Goal: Transaction & Acquisition: Purchase product/service

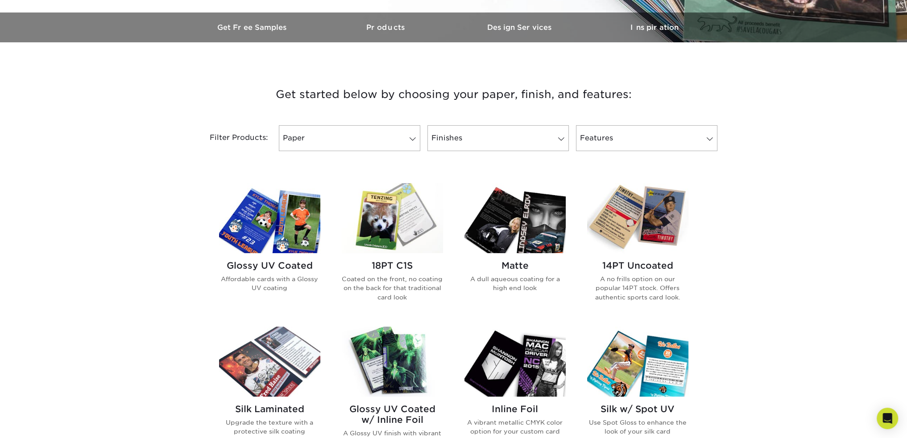
scroll to position [312, 0]
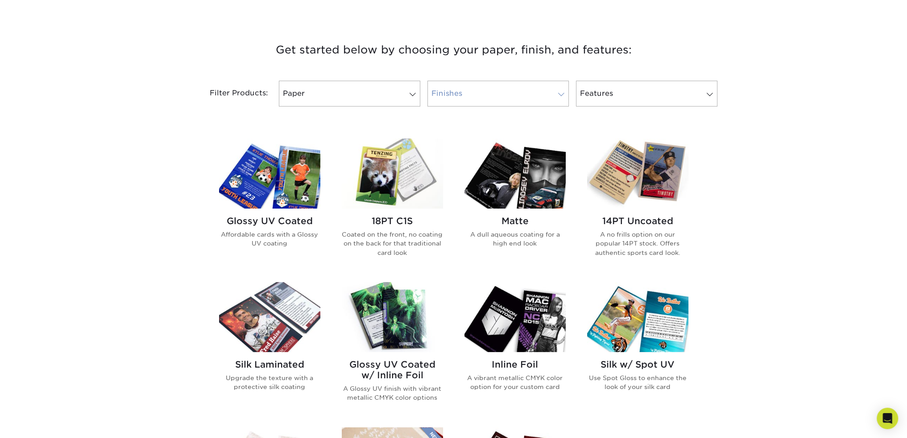
click at [528, 101] on link "Finishes" at bounding box center [497, 94] width 141 height 26
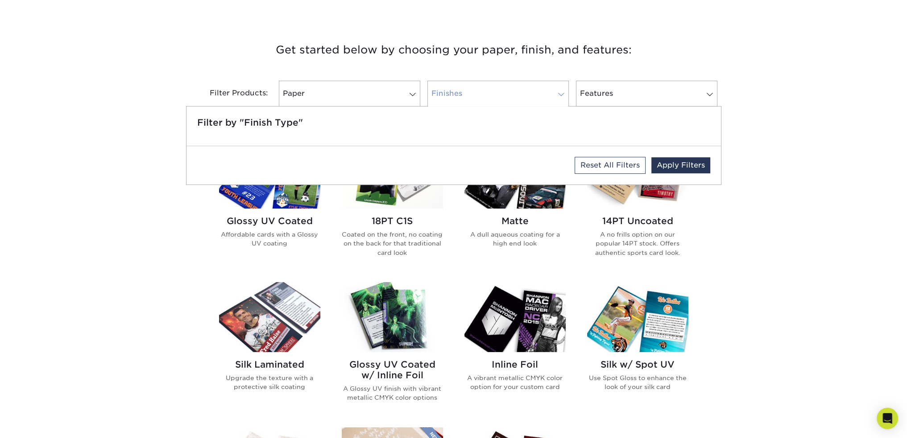
click at [528, 101] on link "Finishes" at bounding box center [497, 94] width 141 height 26
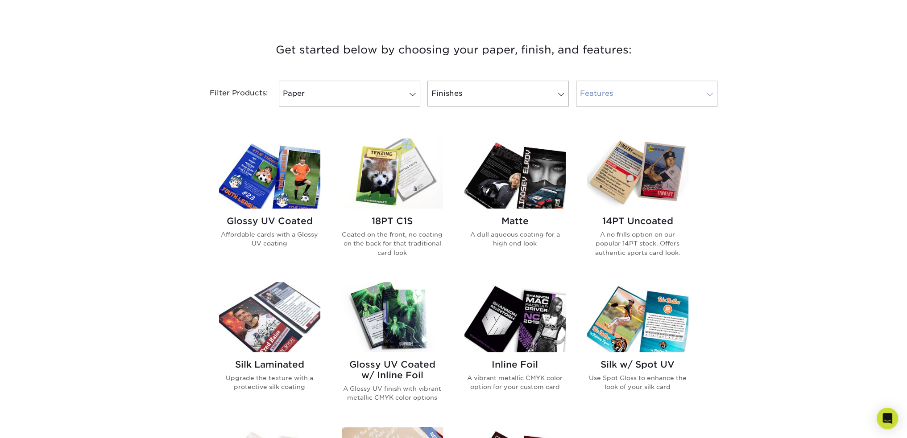
click at [586, 93] on link "Features" at bounding box center [646, 94] width 141 height 26
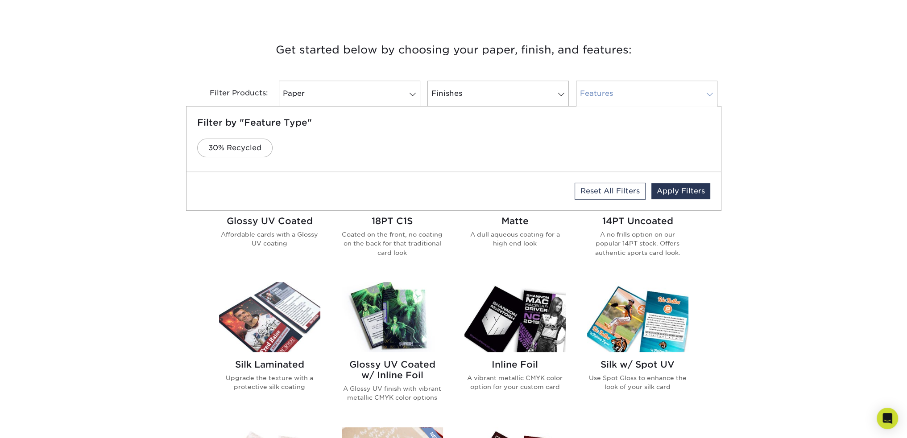
drag, startPoint x: 586, startPoint y: 93, endPoint x: 529, endPoint y: 116, distance: 61.6
click at [585, 93] on link "Features" at bounding box center [646, 94] width 141 height 26
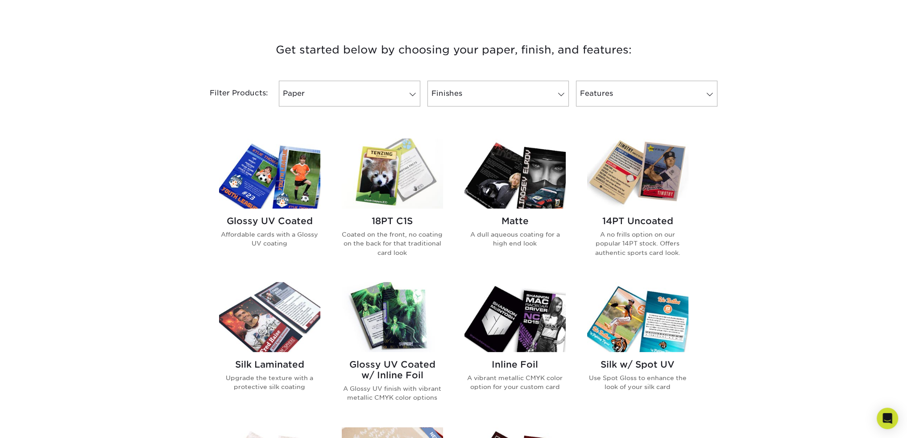
click at [262, 192] on img at bounding box center [269, 174] width 101 height 70
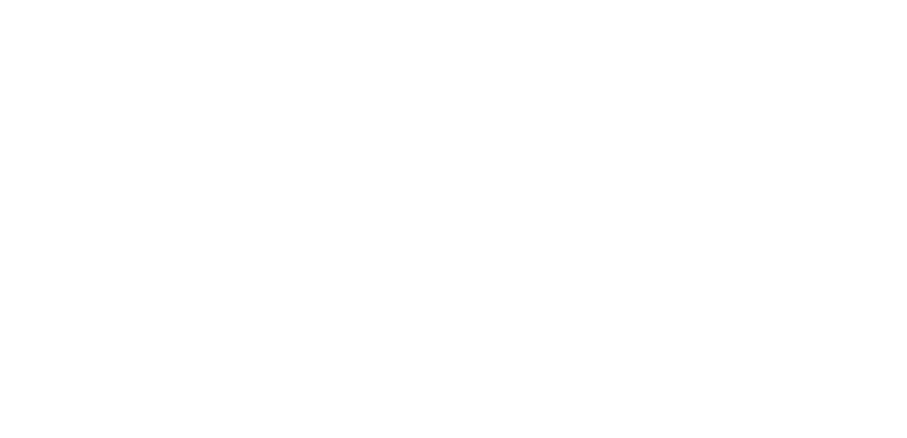
scroll to position [45, 0]
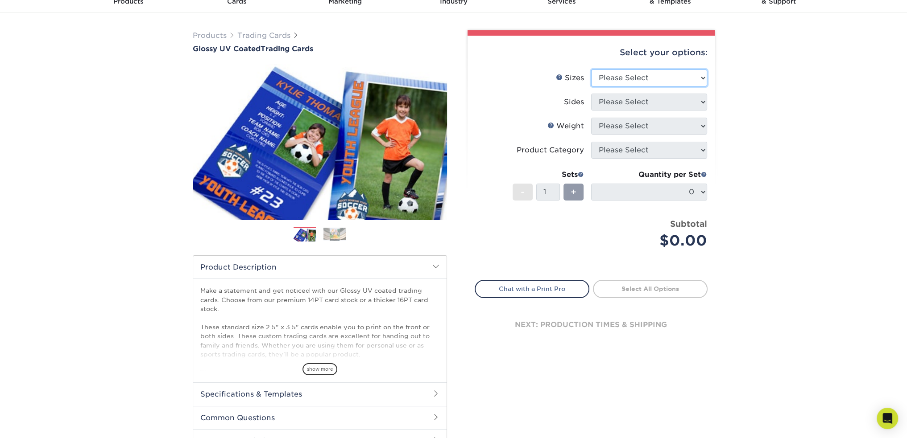
click at [635, 80] on select "Please Select 2.5" x 3.5"" at bounding box center [649, 78] width 116 height 17
click at [620, 114] on li "Sides Please Select" at bounding box center [591, 106] width 232 height 24
click at [611, 88] on li "Sizes Help Sizes Please Select 2.5" x 3.5"" at bounding box center [591, 82] width 232 height 24
click at [608, 77] on select "Please Select 2.5" x 3.5"" at bounding box center [649, 78] width 116 height 17
select select "2.50x3.50"
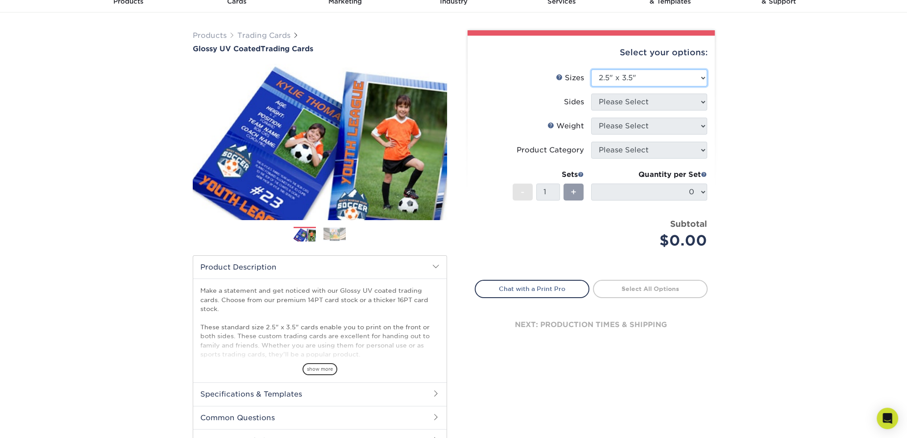
click at [591, 70] on select "Please Select 2.5" x 3.5"" at bounding box center [649, 78] width 116 height 17
click at [616, 100] on select "Please Select Print Both Sides Print Front Only" at bounding box center [649, 102] width 116 height 17
select select "13abbda7-1d64-4f25-8bb2-c179b224825d"
click at [591, 94] on select "Please Select Print Both Sides Print Front Only" at bounding box center [649, 102] width 116 height 17
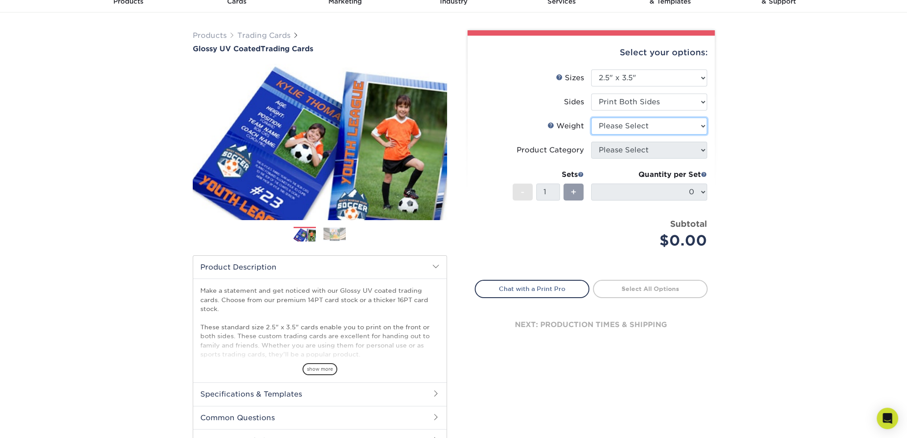
click at [616, 126] on select "Please Select 16PT 14PT 18PT C1S" at bounding box center [649, 126] width 116 height 17
select select "16PT"
click at [591, 118] on select "Please Select 16PT 14PT 18PT C1S" at bounding box center [649, 126] width 116 height 17
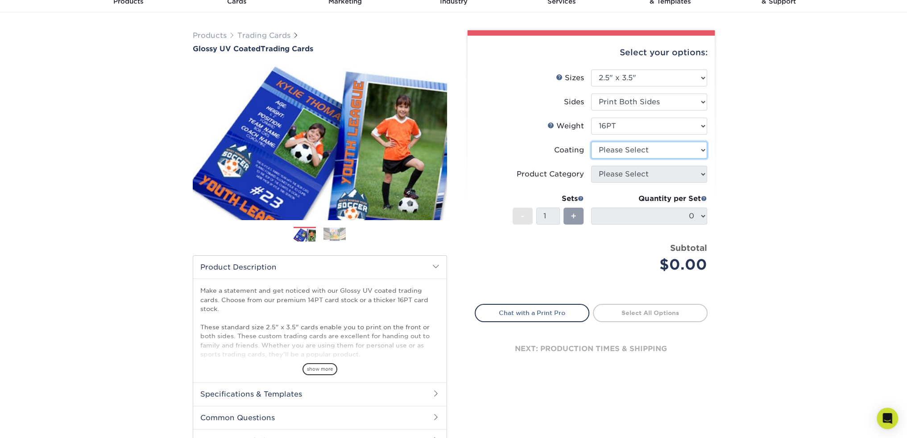
click at [619, 151] on select at bounding box center [649, 150] width 116 height 17
select select "ae367451-b2b8-45df-a344-0f05b6a12993"
click at [591, 142] on select at bounding box center [649, 150] width 116 height 17
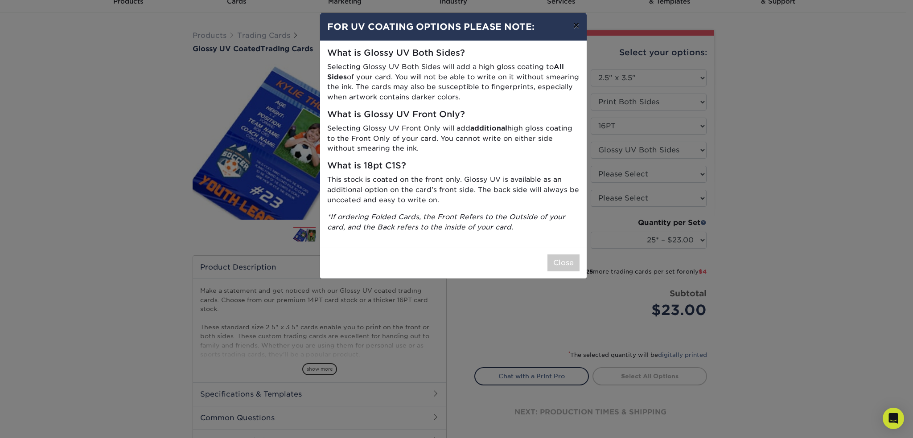
click at [576, 25] on button "×" at bounding box center [576, 25] width 21 height 25
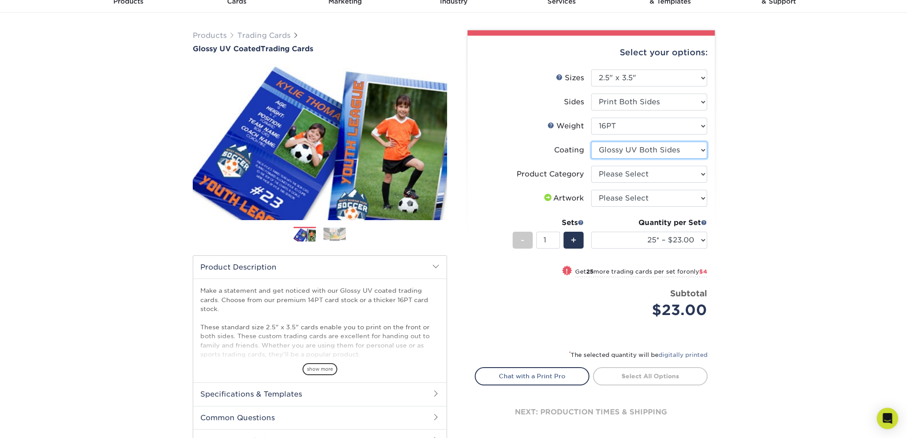
click at [638, 149] on select at bounding box center [649, 150] width 116 height 17
click at [640, 170] on select "Please Select Trading Cards" at bounding box center [649, 174] width 116 height 17
select select "c2f9bce9-36c2-409d-b101-c29d9d031e18"
click at [591, 166] on select "Please Select Trading Cards" at bounding box center [649, 174] width 116 height 17
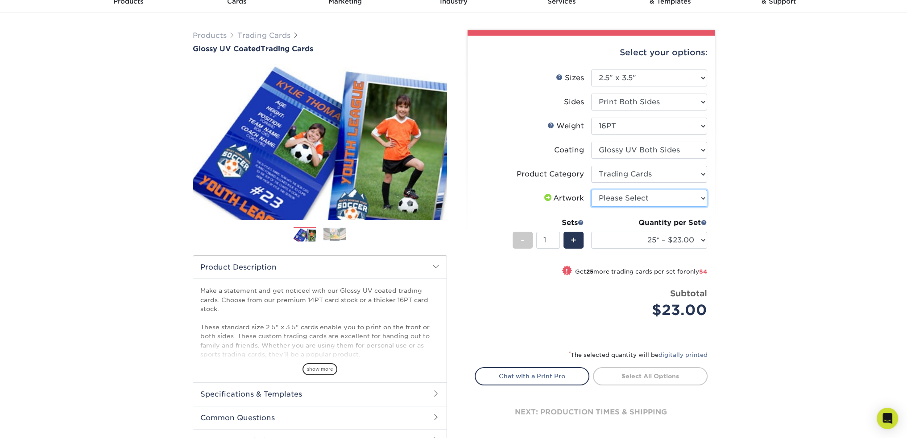
click at [640, 195] on select "Please Select I will upload files I need a design - $100" at bounding box center [649, 198] width 116 height 17
select select "upload"
click at [591, 190] on select "Please Select I will upload files I need a design - $100" at bounding box center [649, 198] width 116 height 17
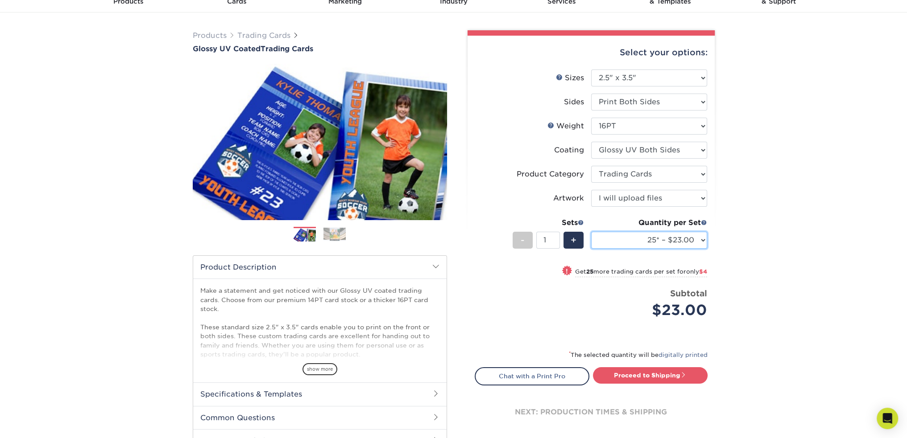
click at [703, 240] on select "25* – $23.00 50* – $27.00 75* – $33.00 100* – $37.00 250* – $47.00 500 – $58.00…" at bounding box center [649, 240] width 116 height 17
click at [704, 221] on span at bounding box center [704, 222] width 6 height 6
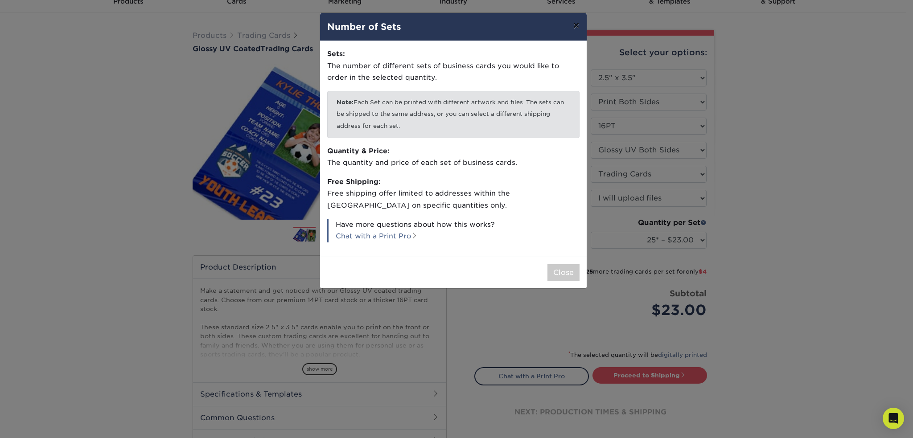
click at [574, 24] on button "×" at bounding box center [576, 25] width 21 height 25
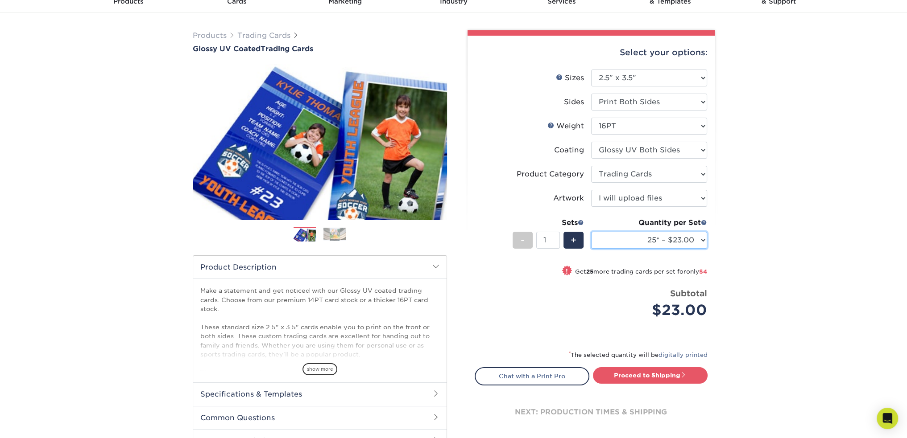
click at [678, 242] on select "25* – $23.00 50* – $27.00 75* – $33.00 100* – $37.00 250* – $47.00 500 – $58.00…" at bounding box center [649, 240] width 116 height 17
select select "50* – $27.00"
click at [591, 232] on select "25* – $23.00 50* – $27.00 75* – $33.00 100* – $37.00 250* – $47.00 500 – $58.00…" at bounding box center [649, 240] width 116 height 17
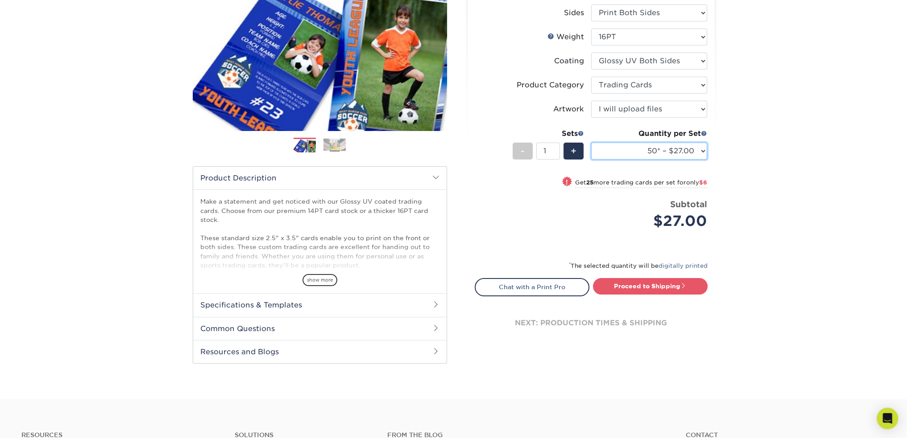
scroll to position [312, 0]
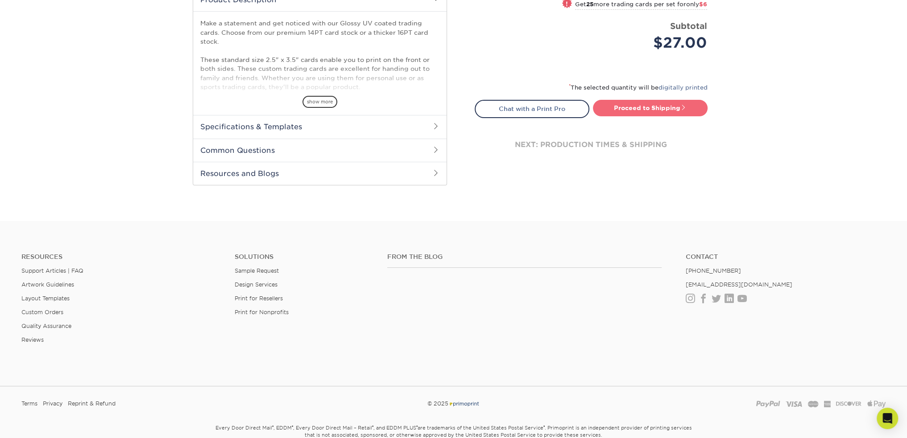
click at [654, 107] on link "Proceed to Shipping" at bounding box center [650, 108] width 115 height 16
type input "Set 1"
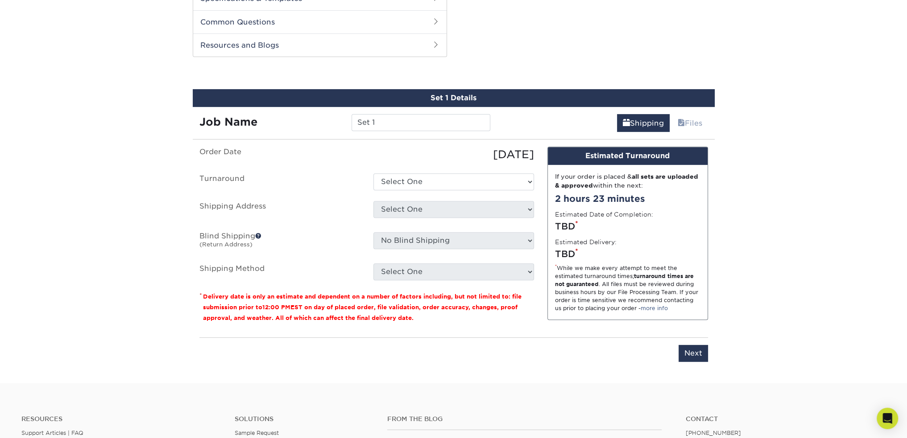
scroll to position [453, 0]
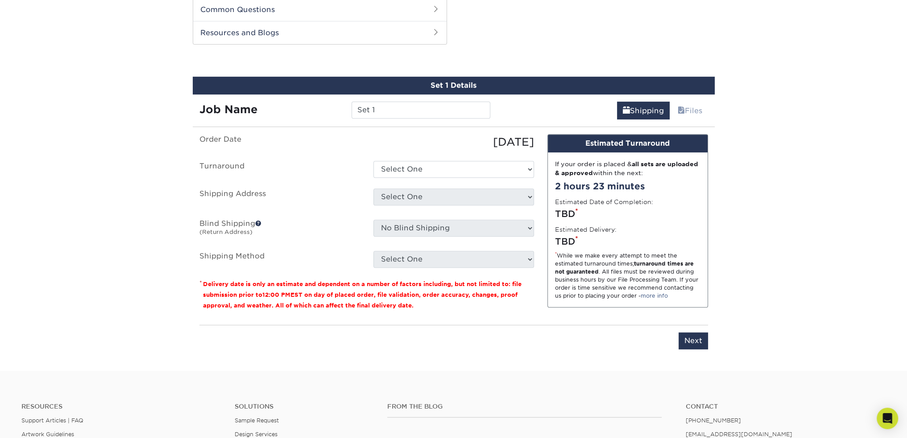
click at [444, 157] on ul "Order Date 08/12/2025 Turnaround Select One 2-4 Business Days 2 Day Next Busine…" at bounding box center [366, 201] width 335 height 134
click at [440, 164] on select "Select One 2-4 Business Days 2 Day Next Business Day" at bounding box center [453, 169] width 161 height 17
select select "39596162-017c-462f-bc43-9f550c8c2591"
click at [373, 161] on select "Select One 2-4 Business Days 2 Day Next Business Day" at bounding box center [453, 169] width 161 height 17
click at [428, 195] on select "Select One + Add New Address - Login" at bounding box center [453, 197] width 161 height 17
